Goal: Task Accomplishment & Management: Use online tool/utility

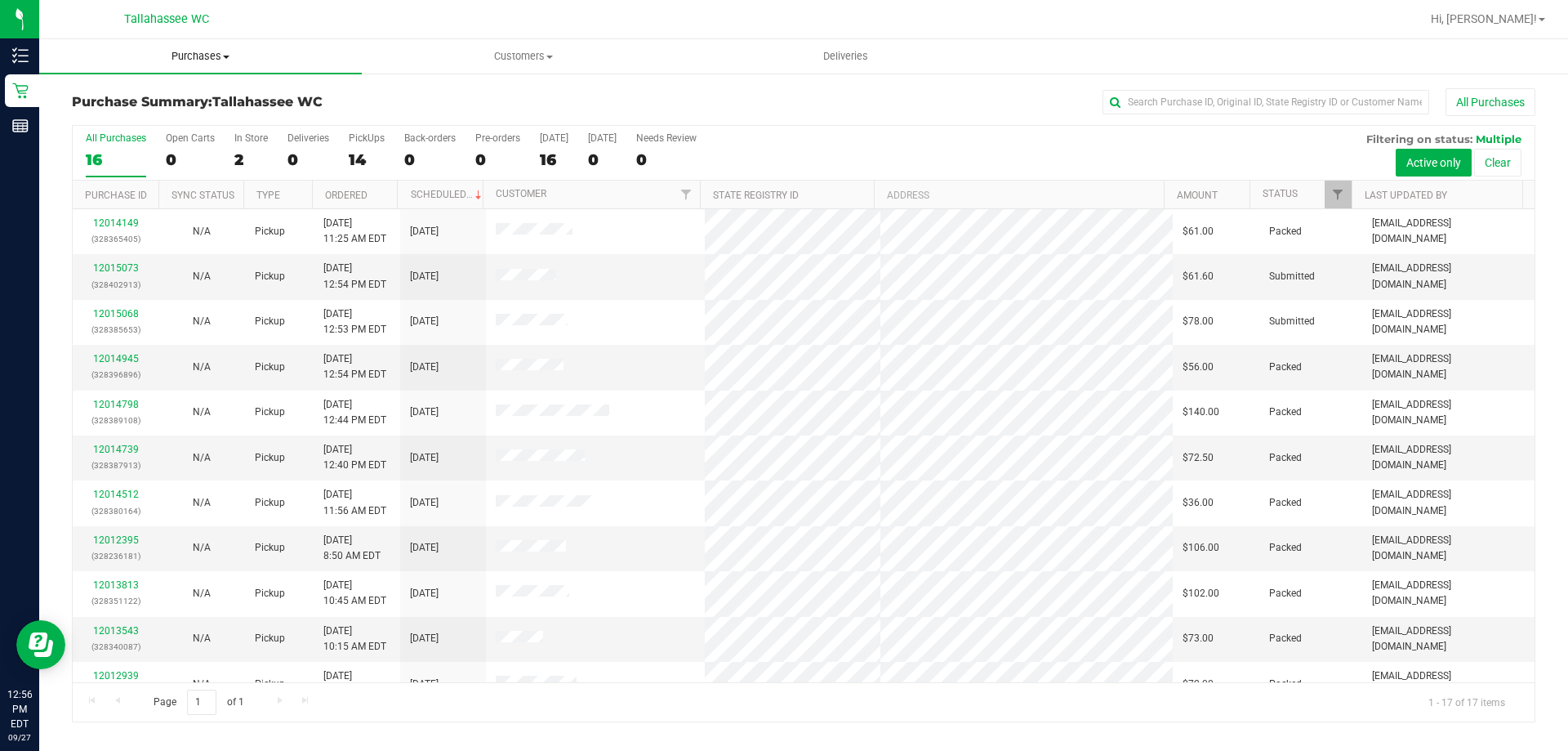
click at [214, 56] on span "Purchases" at bounding box center [200, 56] width 323 height 14
click at [152, 125] on li "Fulfillment" at bounding box center [200, 118] width 323 height 19
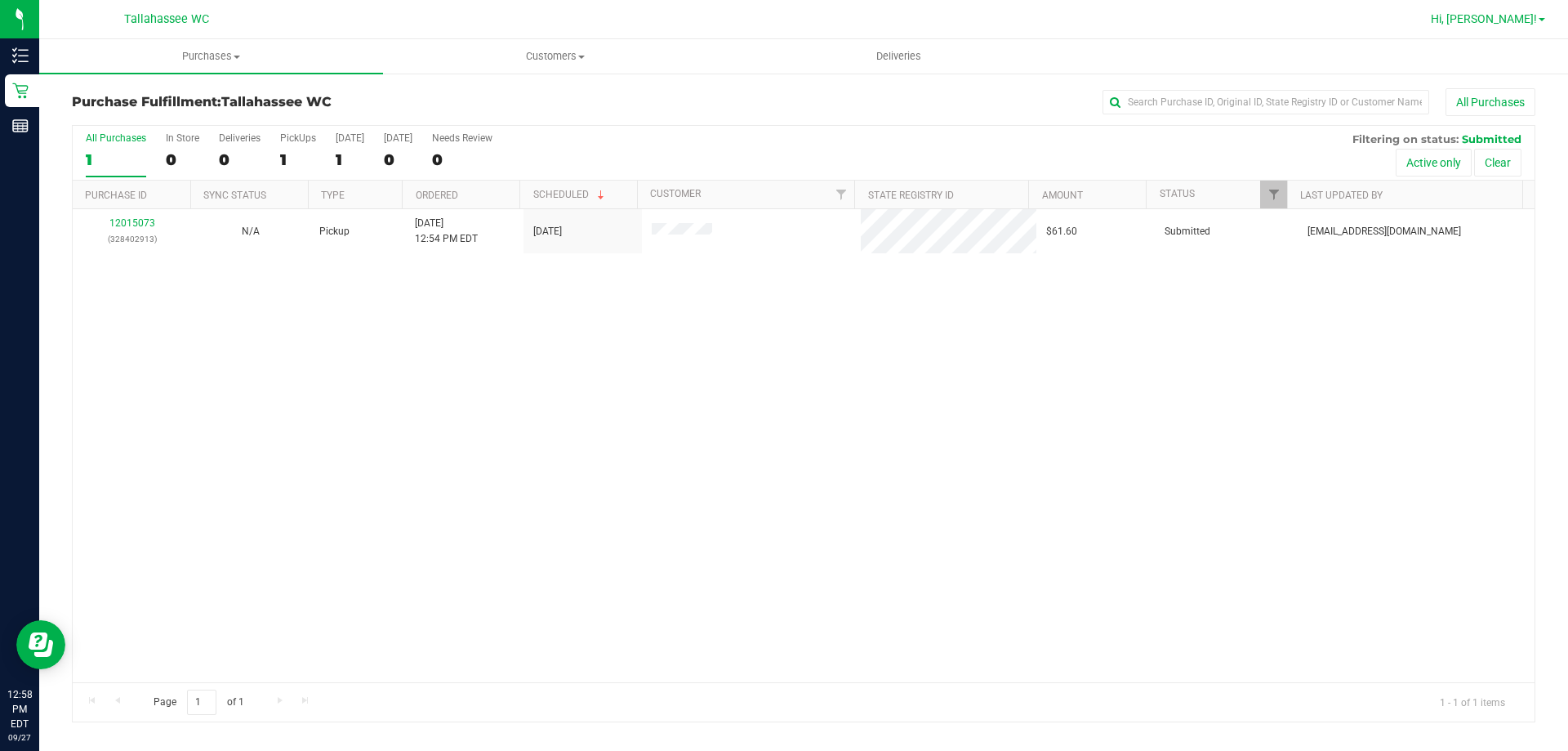
click at [1529, 19] on span "Hi, [PERSON_NAME]!" at bounding box center [1483, 18] width 106 height 13
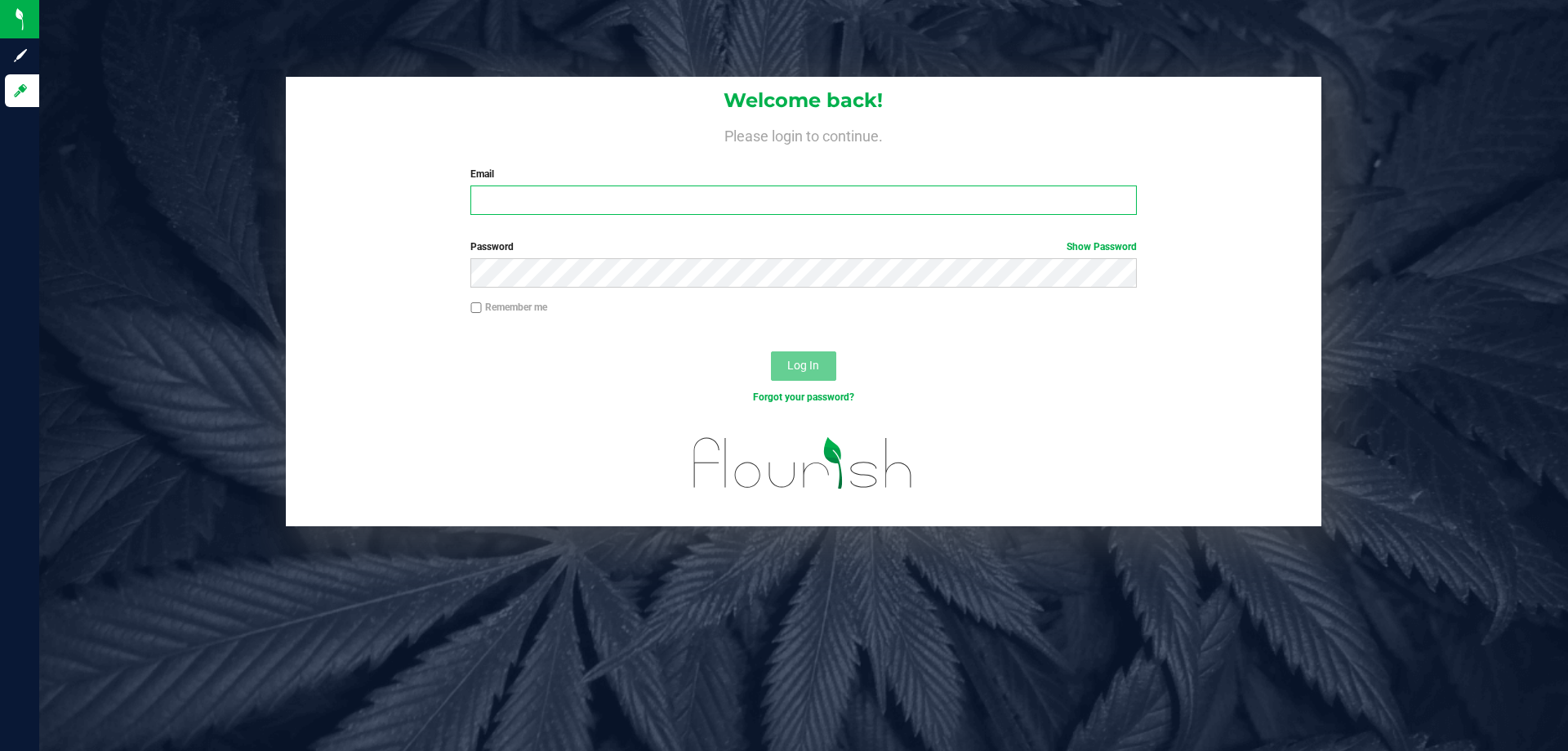
click at [517, 199] on input "Email" at bounding box center [803, 200] width 665 height 30
type input "[EMAIL_ADDRESS][DOMAIN_NAME]"
click at [771, 351] on button "Log In" at bounding box center [803, 365] width 65 height 30
